Goal: Task Accomplishment & Management: Use online tool/utility

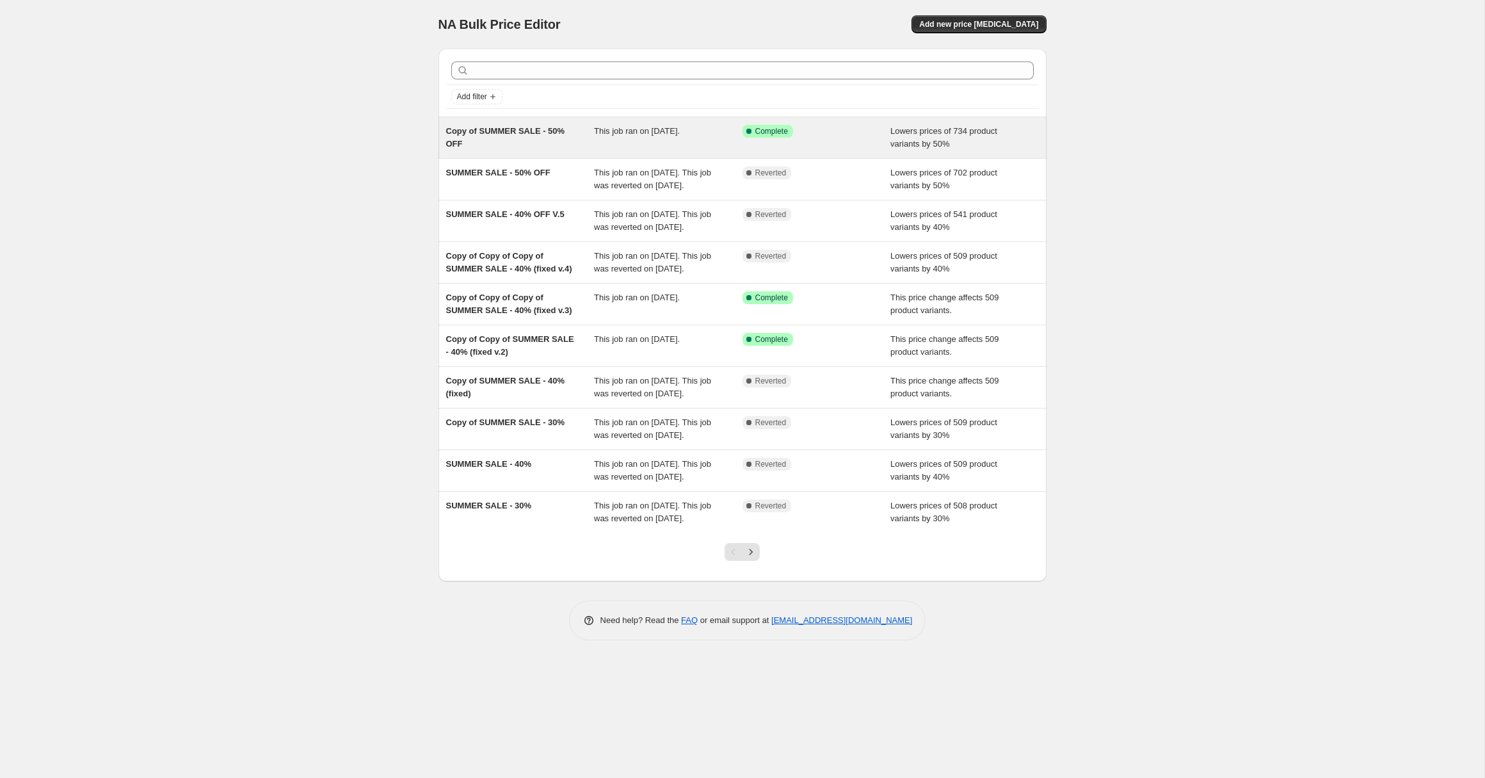
click at [591, 141] on div "Copy of SUMMER SALE - 50% OFF" at bounding box center [520, 138] width 148 height 26
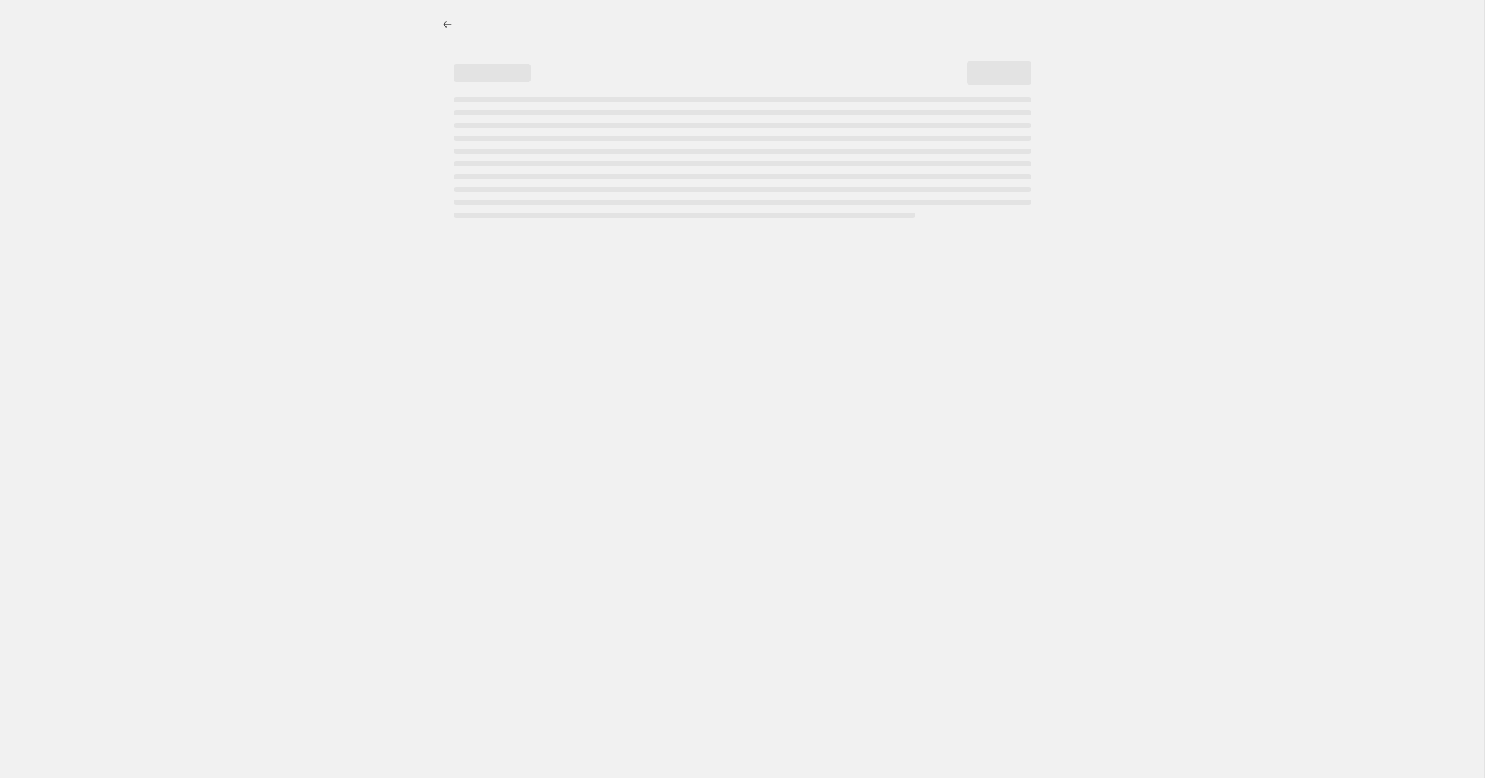
select select "percentage"
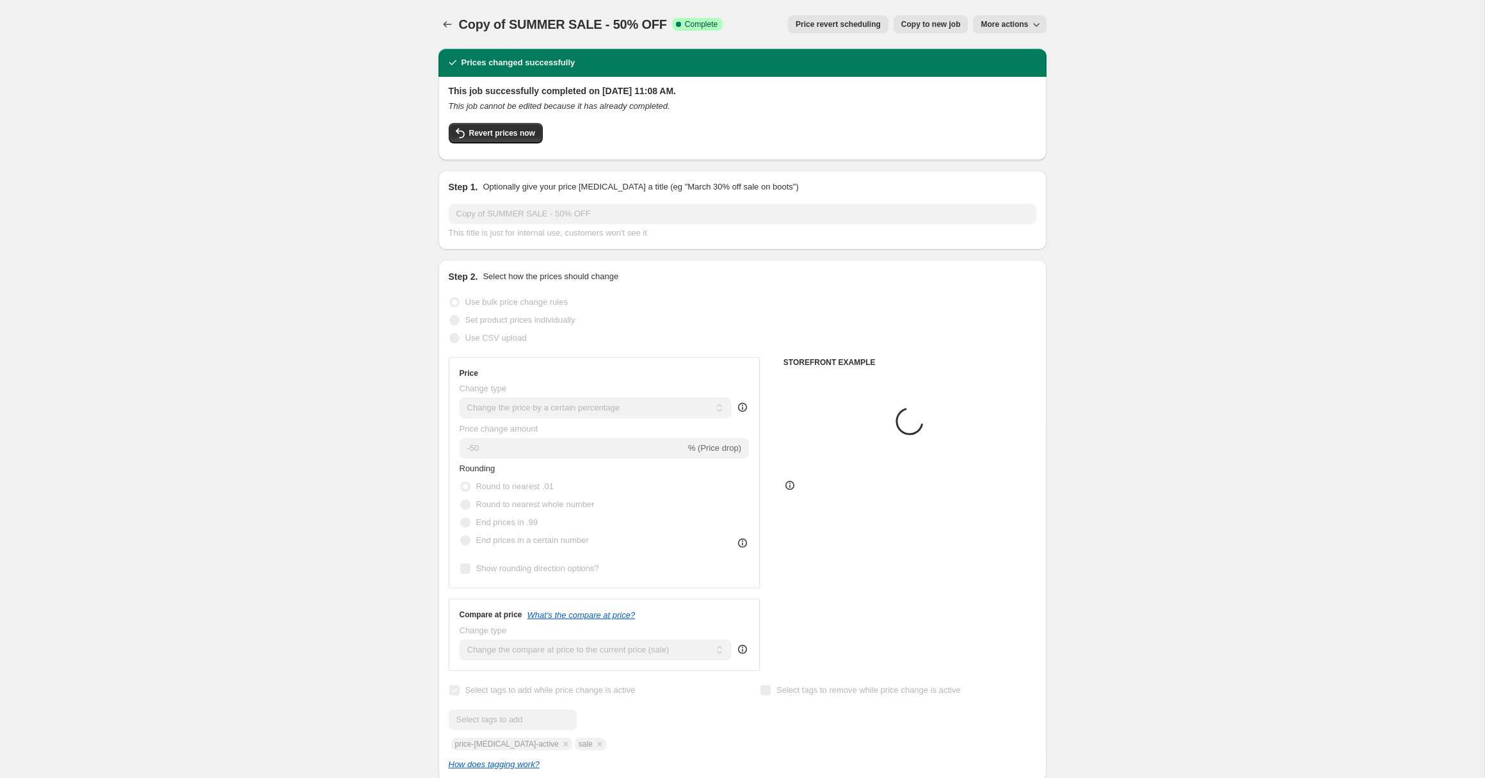
select select "collection"
drag, startPoint x: 312, startPoint y: 180, endPoint x: 285, endPoint y: 170, distance: 28.8
click at [1026, 28] on span "More actions" at bounding box center [1004, 24] width 47 height 10
